Goal: Transaction & Acquisition: Purchase product/service

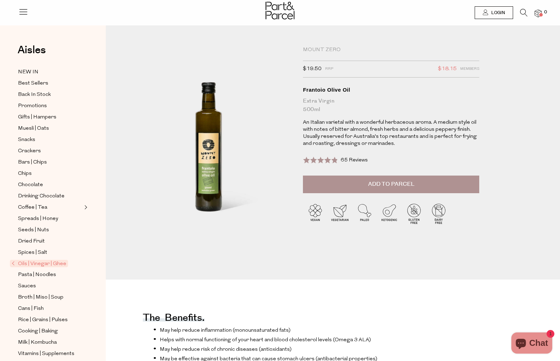
click at [523, 12] on icon at bounding box center [523, 13] width 7 height 8
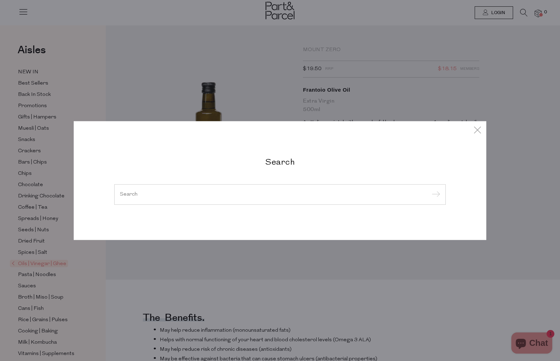
click at [235, 190] on div at bounding box center [279, 194] width 331 height 20
click at [203, 197] on input "search" at bounding box center [280, 194] width 320 height 5
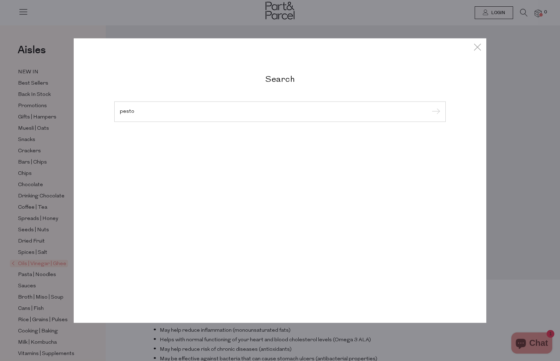
type input "pesto"
click at [434, 112] on input "submit" at bounding box center [434, 112] width 11 height 11
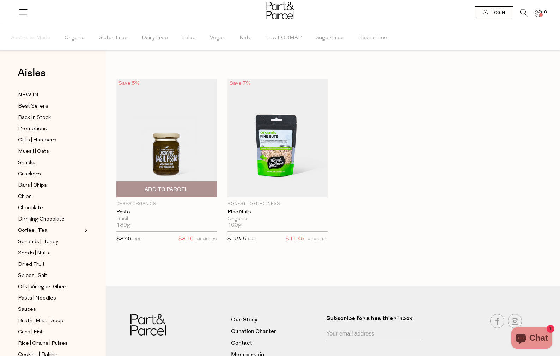
click at [168, 163] on img at bounding box center [166, 138] width 100 height 118
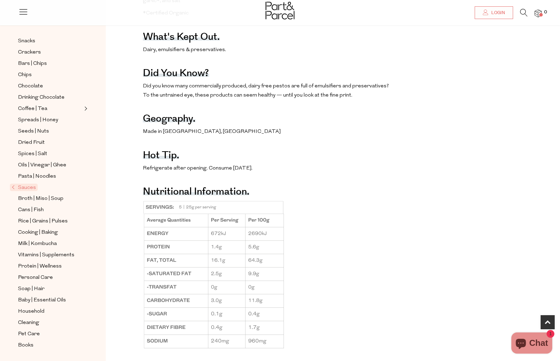
scroll to position [441, 0]
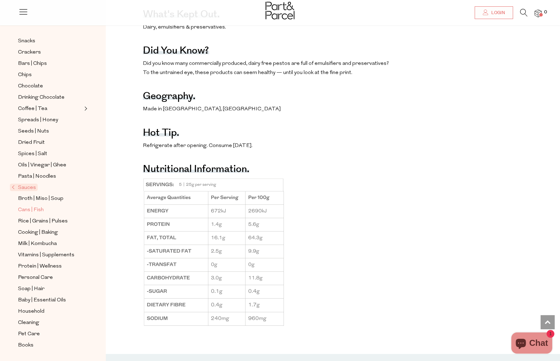
click at [35, 208] on span "Cans | Fish" at bounding box center [31, 210] width 26 height 8
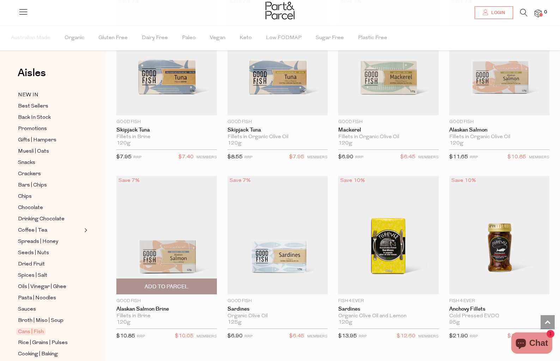
scroll to position [790, 0]
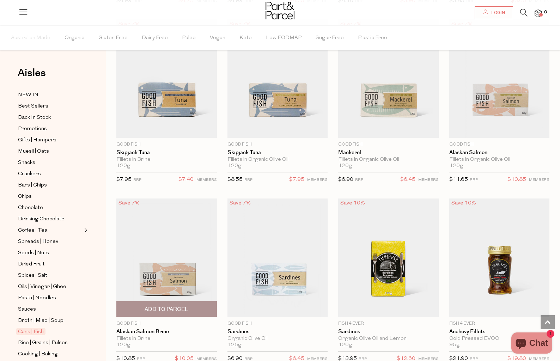
click at [152, 280] on img at bounding box center [166, 257] width 100 height 118
